Goal: Information Seeking & Learning: Learn about a topic

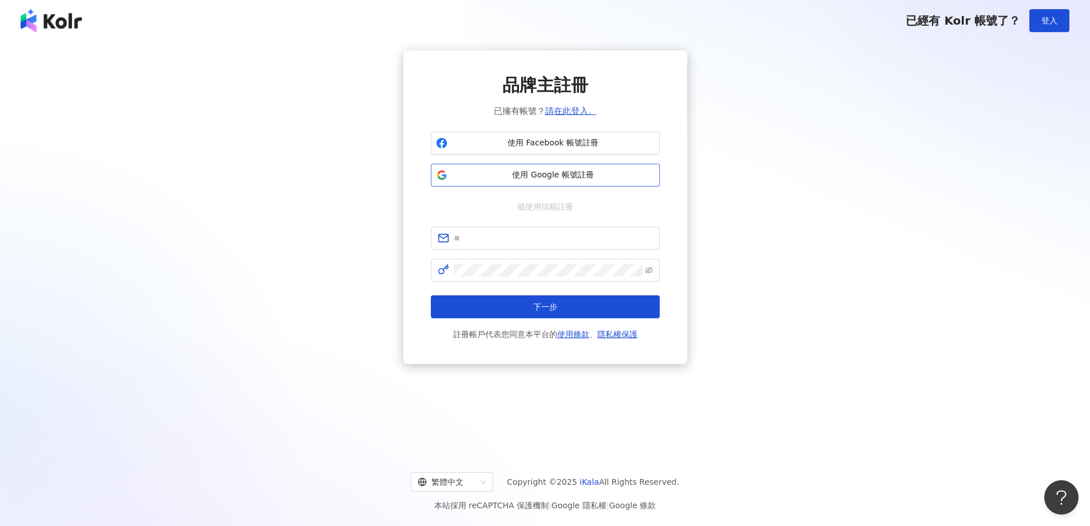
click at [578, 174] on span "使用 Google 帳號註冊" at bounding box center [553, 174] width 202 height 11
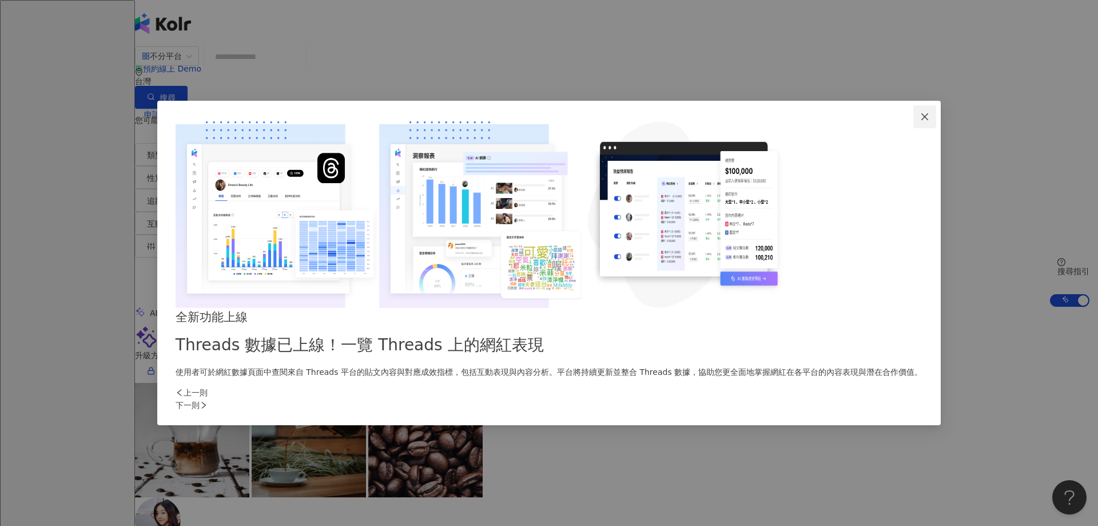
click at [920, 121] on icon "close" at bounding box center [924, 116] width 9 height 9
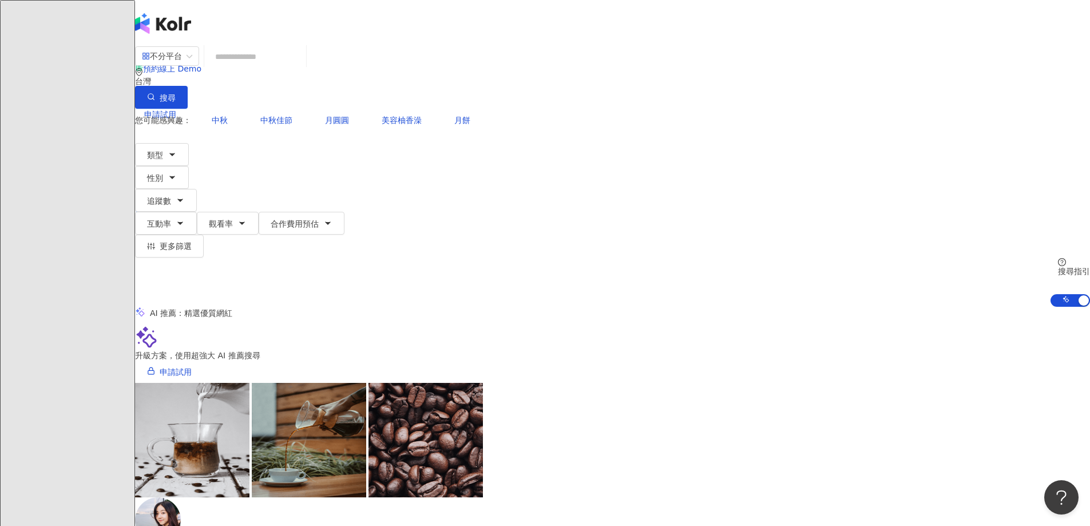
click at [182, 65] on div "不分平台" at bounding box center [162, 56] width 40 height 18
click at [333, 161] on div "YouTube" at bounding box center [305, 156] width 57 height 13
click at [344, 212] on button "合作費用預估" at bounding box center [302, 223] width 86 height 23
click at [189, 143] on button "類型" at bounding box center [162, 154] width 54 height 23
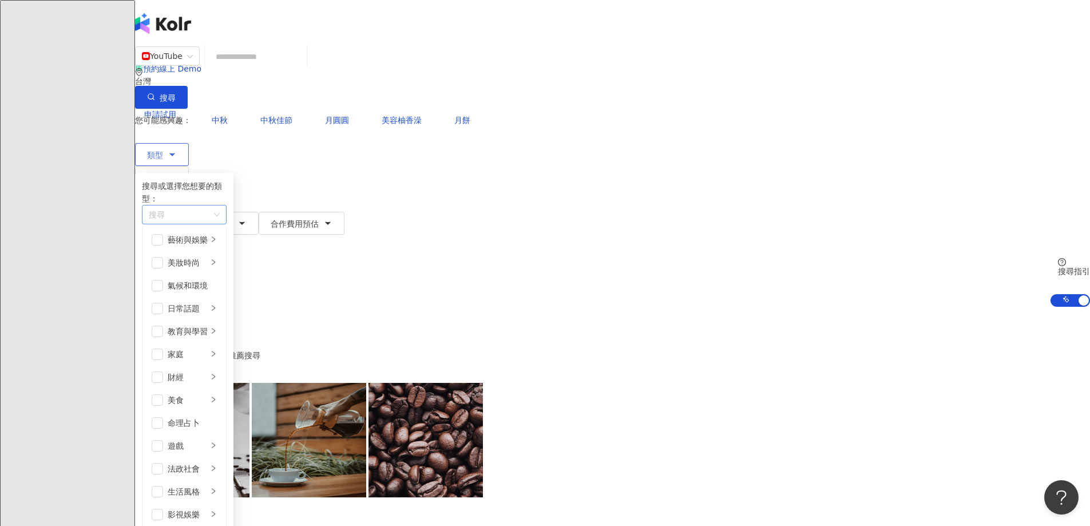
click at [212, 211] on div "button" at bounding box center [178, 215] width 68 height 9
type input "**"
click at [309, 229] on div "遊戲" at bounding box center [280, 235] width 273 height 13
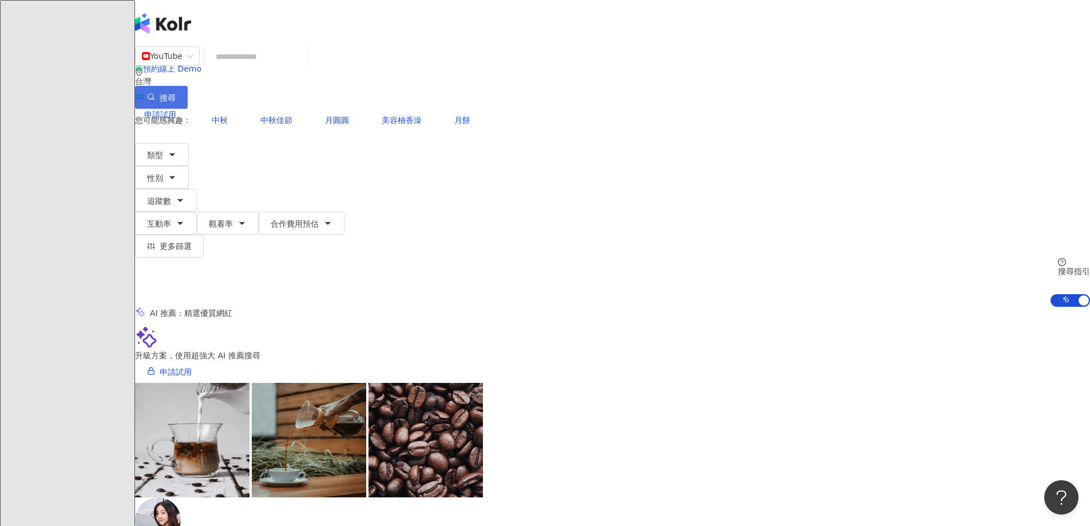
click at [176, 93] on span "搜尋" at bounding box center [168, 97] width 16 height 9
click at [193, 65] on span "YouTube" at bounding box center [167, 56] width 51 height 18
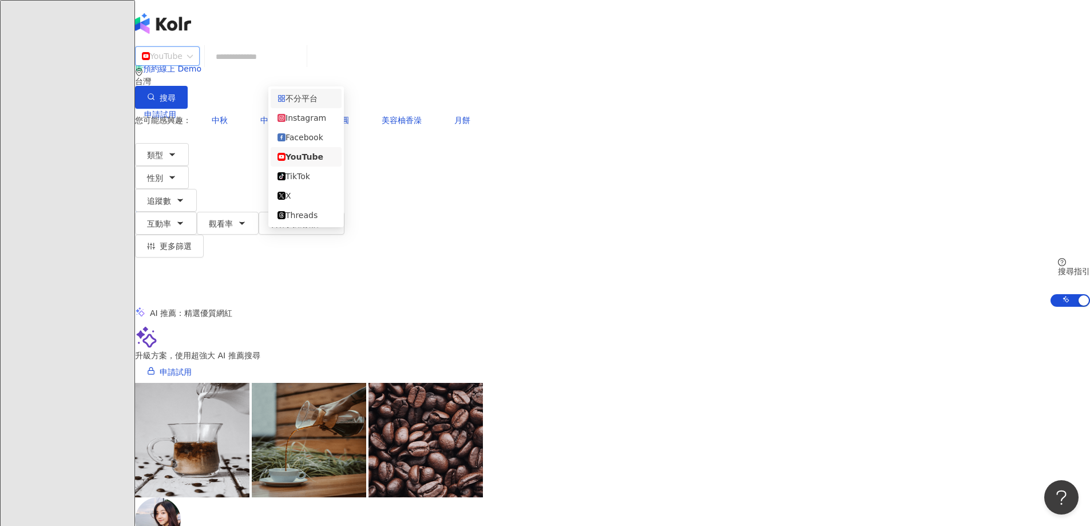
click at [327, 98] on div "不分平台" at bounding box center [305, 98] width 57 height 13
drag, startPoint x: 295, startPoint y: 128, endPoint x: 295, endPoint y: 136, distance: 8.0
click at [189, 143] on button "類型" at bounding box center [162, 154] width 54 height 23
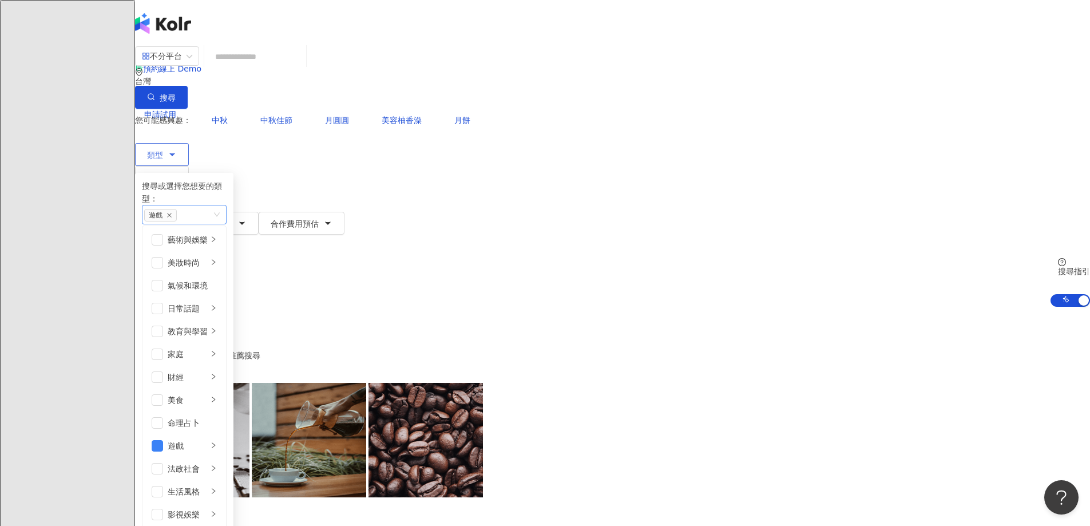
click at [227, 205] on div "遊戲" at bounding box center [184, 214] width 85 height 19
click at [188, 86] on button "搜尋" at bounding box center [161, 97] width 53 height 23
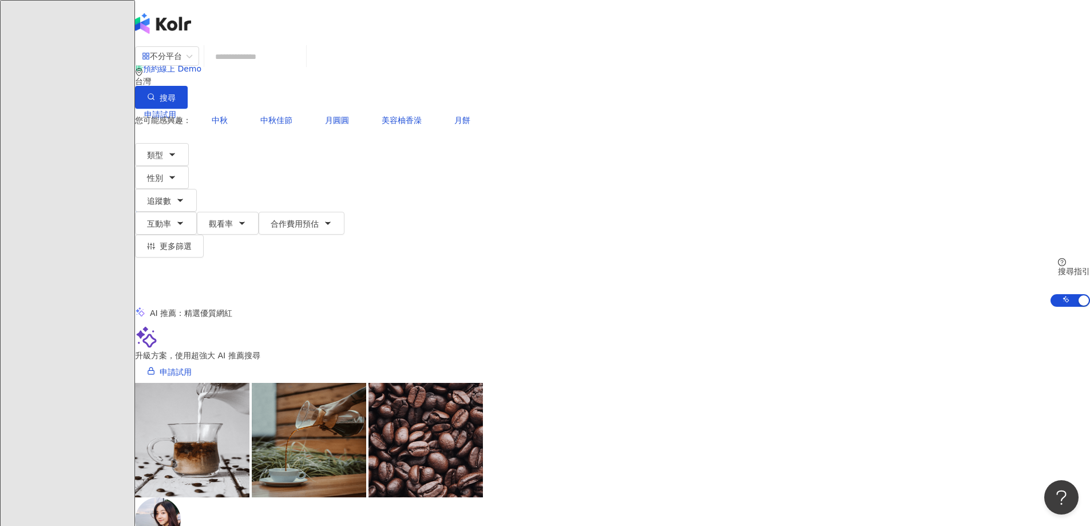
click at [301, 67] on input "search" at bounding box center [255, 57] width 93 height 22
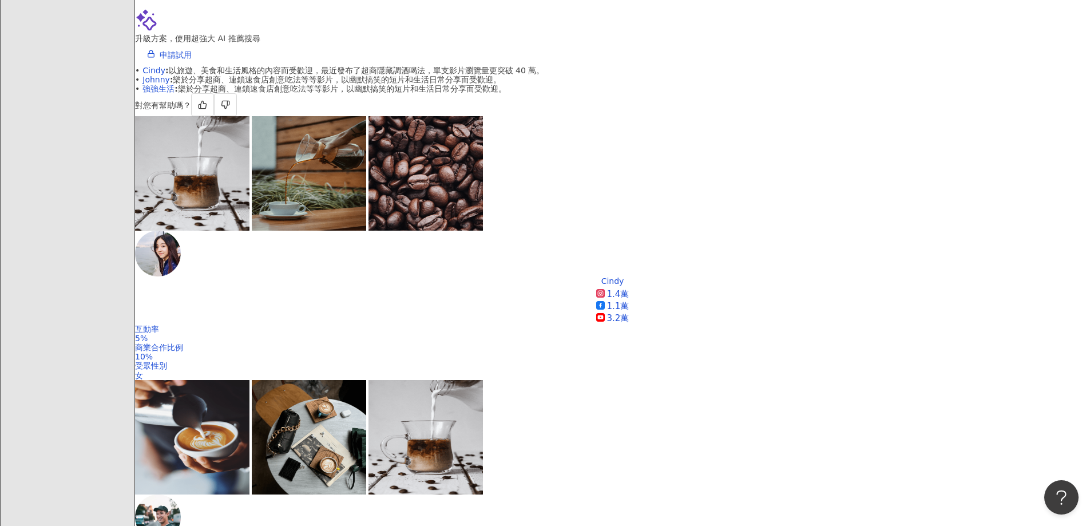
scroll to position [172, 0]
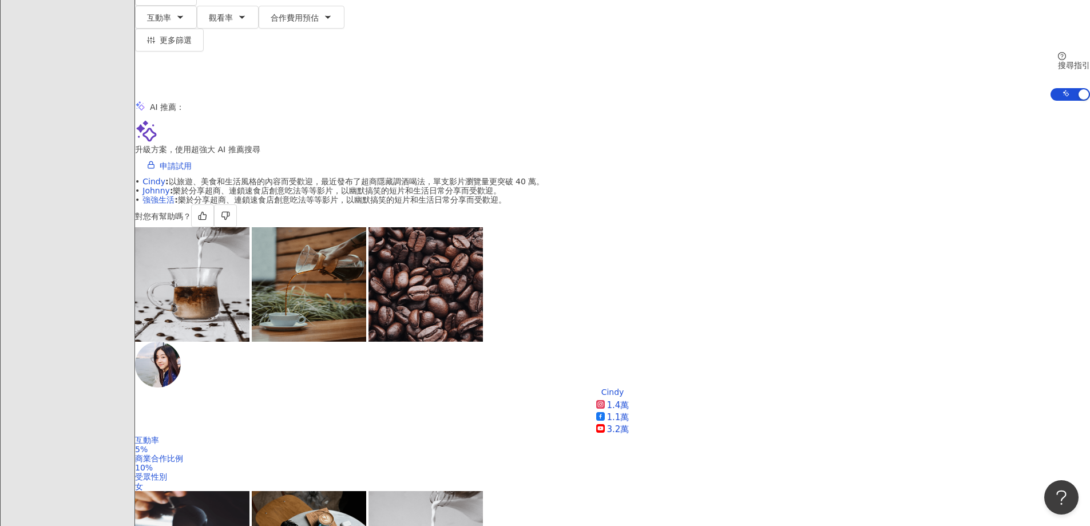
type input "**"
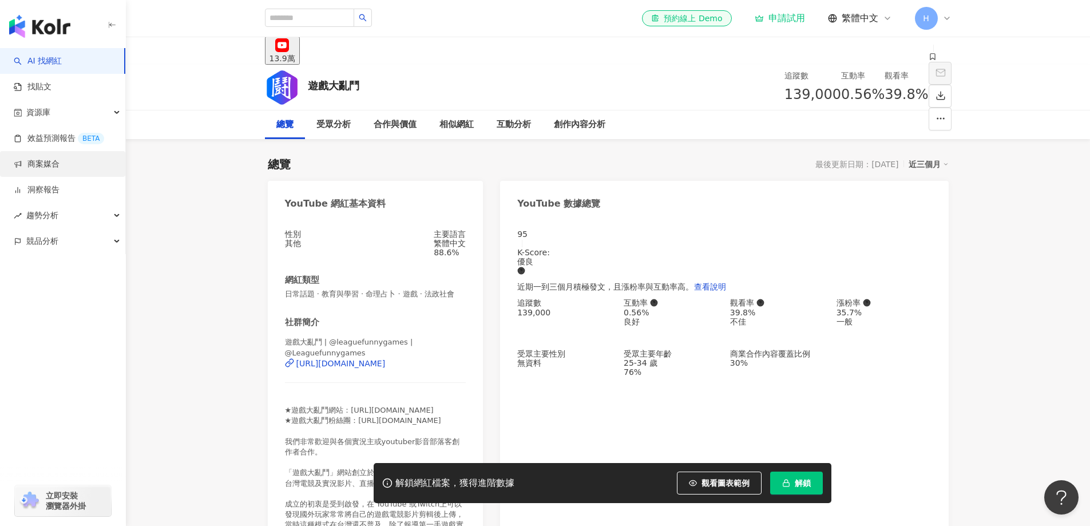
click at [59, 167] on link "商案媒合" at bounding box center [37, 163] width 46 height 11
click at [48, 158] on link "商案媒合" at bounding box center [37, 163] width 46 height 11
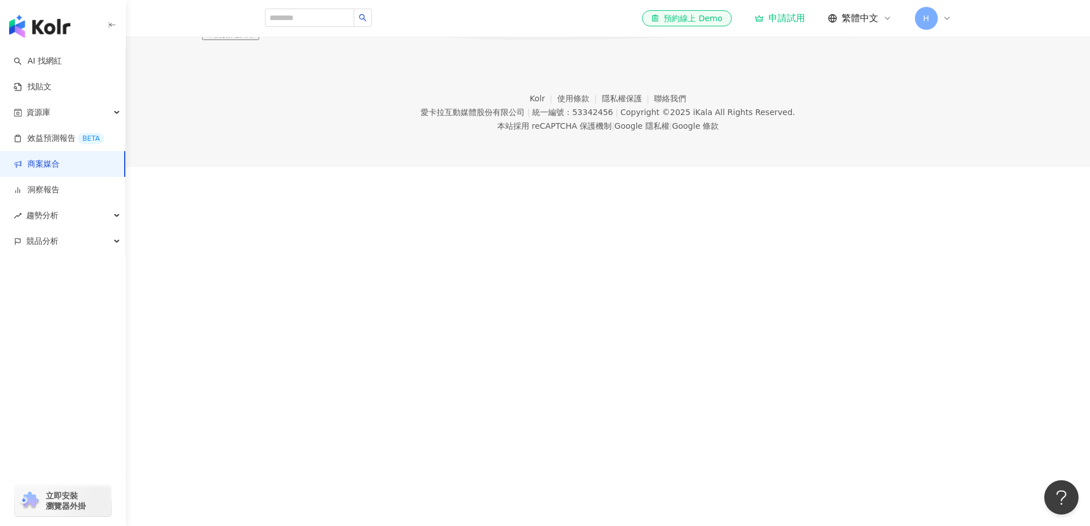
click at [259, 40] on button "申請搶先試用" at bounding box center [230, 33] width 57 height 13
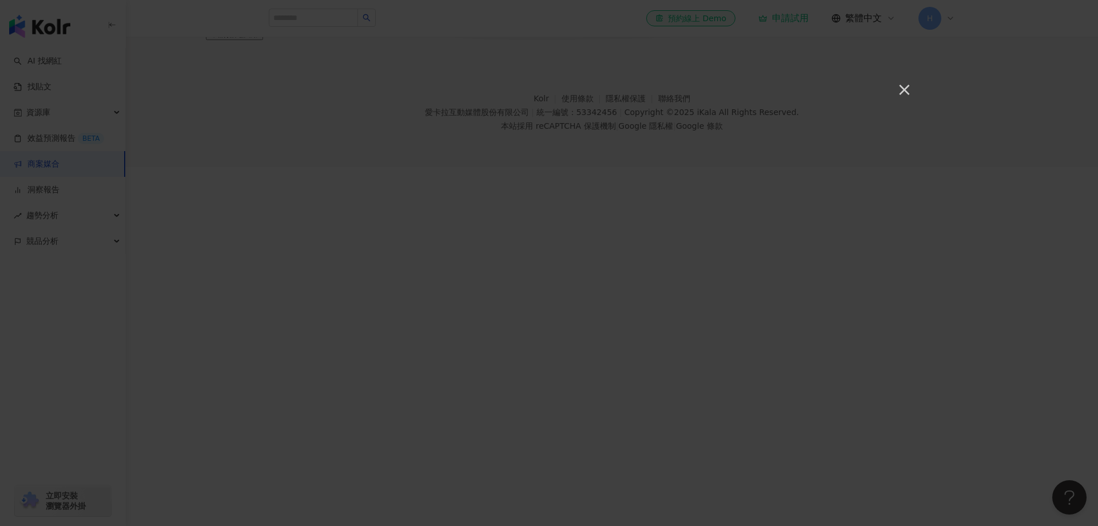
click at [910, 90] on button "×" at bounding box center [904, 89] width 14 height 14
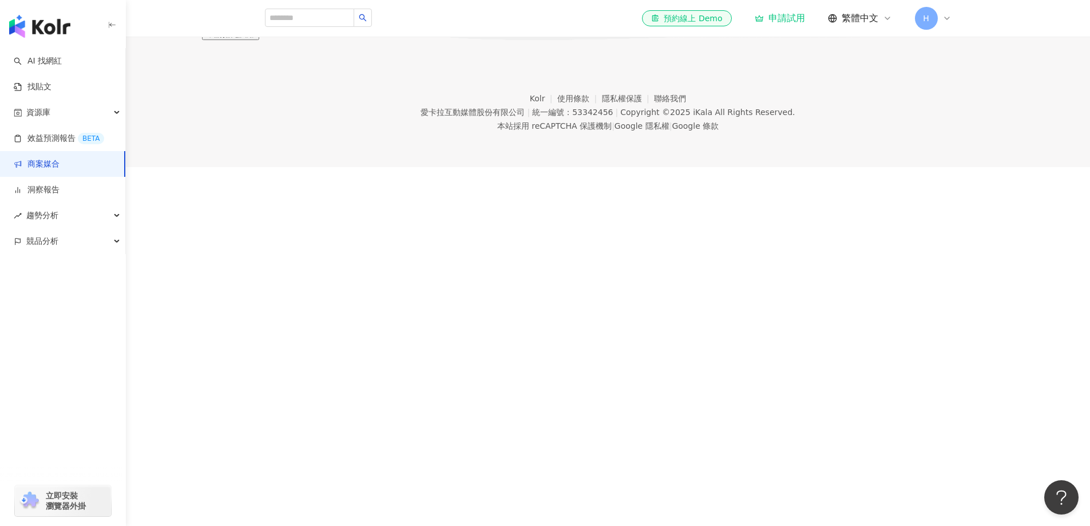
click at [211, 40] on main "商案媒合 網紅邀約、簽約到成效報表一站完成 多位認證網紅一鍵邀約、專屬溝通聊天室、線上簽合約及勞報單、出帳資訊一鍵下載、自動化成效報告，繁瑣的網紅媒合流程一站…" at bounding box center [545, 20] width 1090 height 40
click at [78, 222] on div "趨勢分析" at bounding box center [62, 215] width 125 height 26
